Goal: Task Accomplishment & Management: Manage account settings

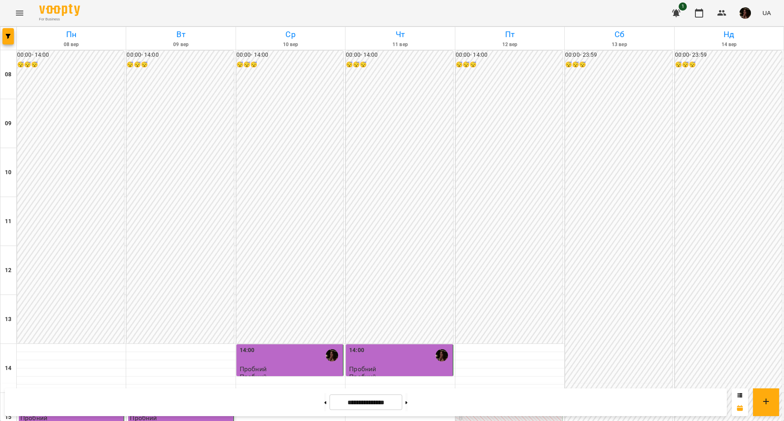
scroll to position [351, 0]
click at [476, 395] on div "15:00" at bounding box center [510, 404] width 102 height 19
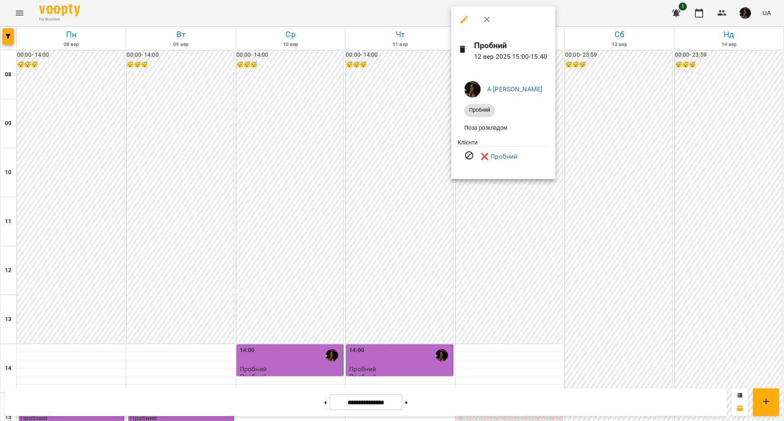
click at [646, 154] on div at bounding box center [392, 210] width 784 height 421
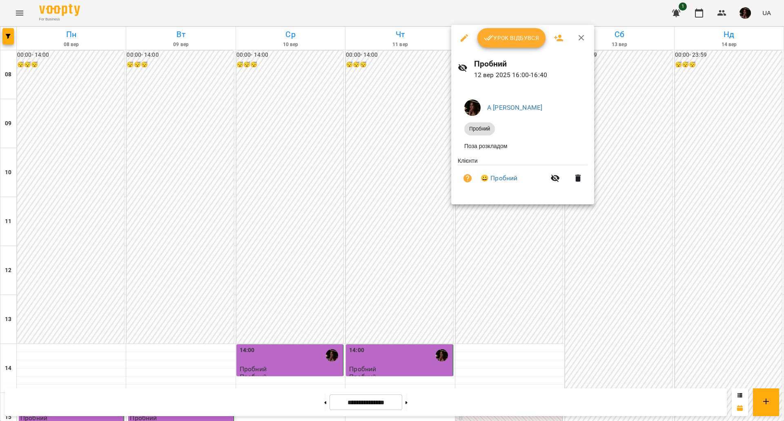
click at [639, 206] on div at bounding box center [392, 210] width 784 height 421
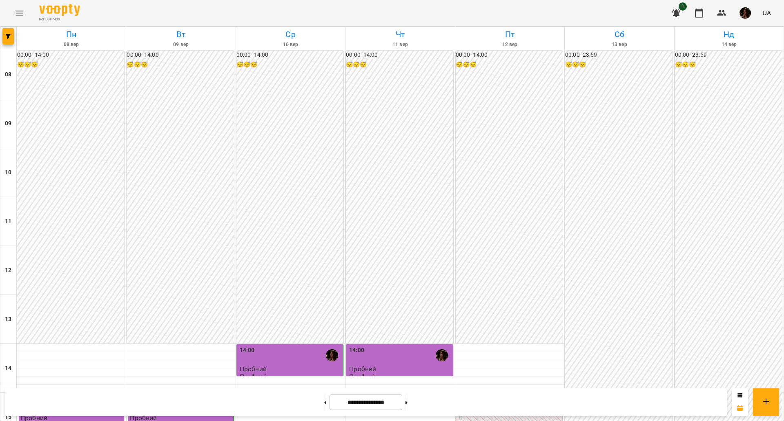
scroll to position [255, 0]
click at [407, 404] on button at bounding box center [406, 402] width 2 height 18
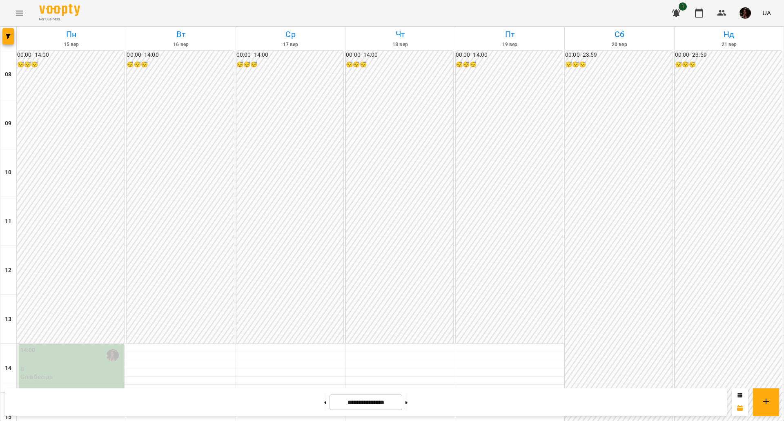
scroll to position [255, 0]
click at [24, 344] on div "14:00 0 Співбесіда" at bounding box center [70, 368] width 107 height 48
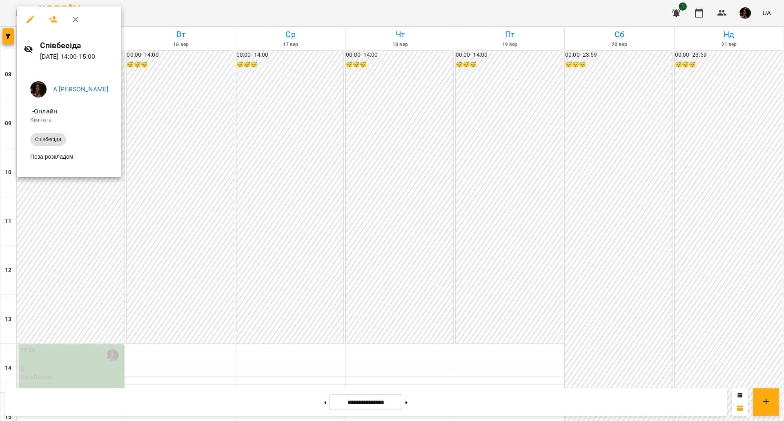
click at [155, 131] on div at bounding box center [392, 210] width 784 height 421
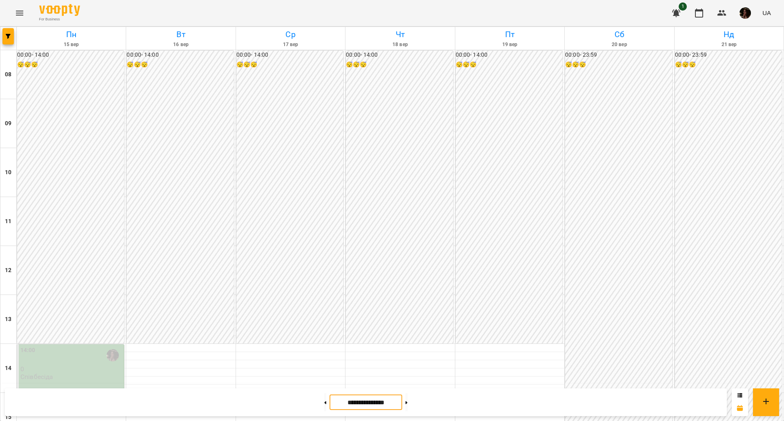
click at [402, 399] on input "**********" at bounding box center [365, 403] width 73 height 16
click at [407, 396] on button at bounding box center [406, 402] width 2 height 18
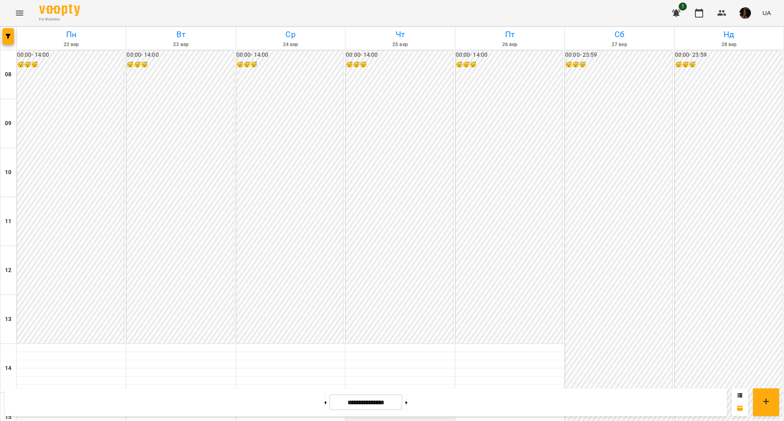
scroll to position [45, 0]
click at [324, 403] on button at bounding box center [325, 402] width 2 height 18
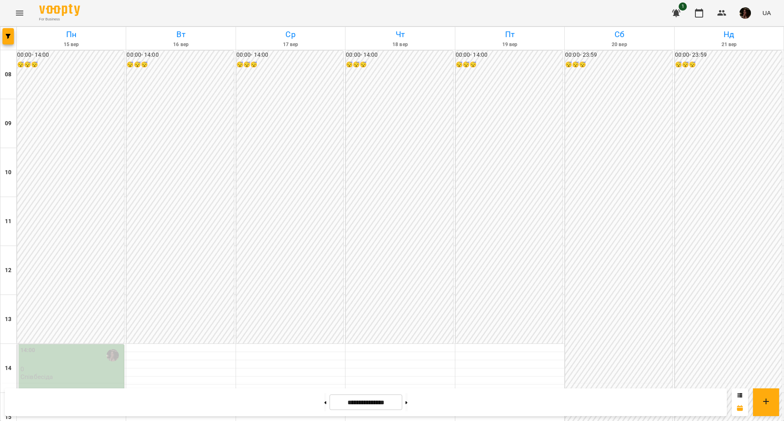
scroll to position [249, 0]
click at [324, 403] on button at bounding box center [325, 402] width 2 height 18
type input "**********"
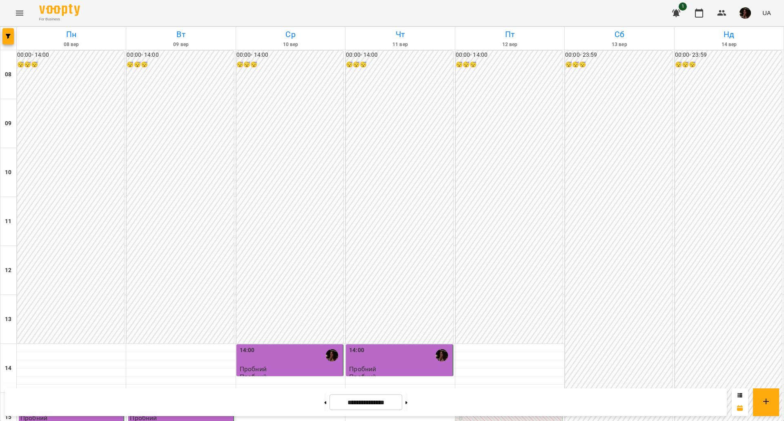
scroll to position [198, 0]
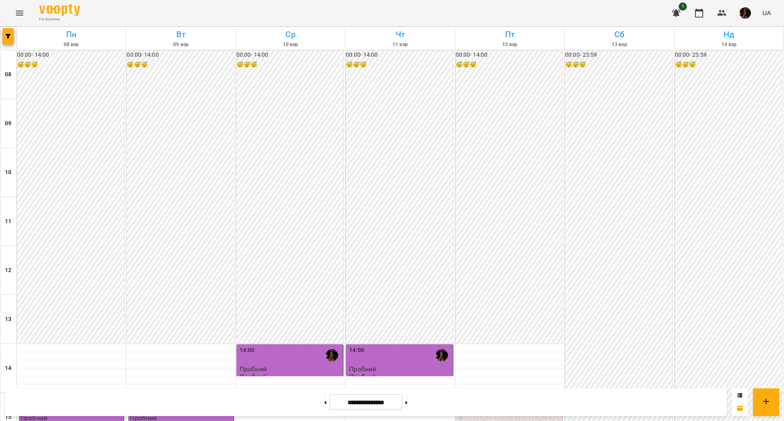
scroll to position [204, 0]
